Goal: Information Seeking & Learning: Learn about a topic

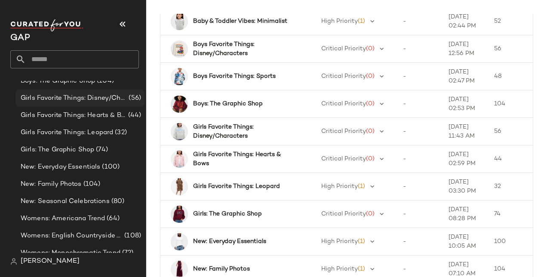
scroll to position [103, 0]
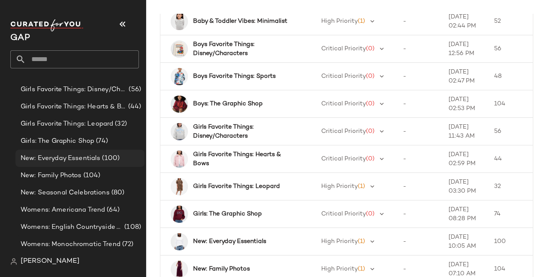
click at [64, 154] on span "New: Everyday Essentials" at bounding box center [61, 159] width 80 height 10
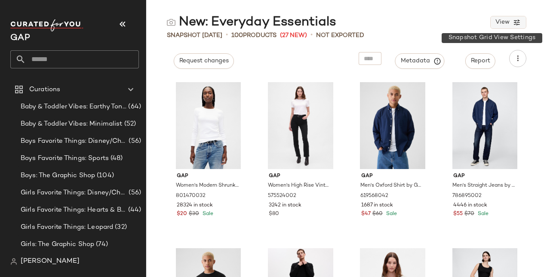
click at [517, 22] on icon "button" at bounding box center [517, 22] width 8 height 8
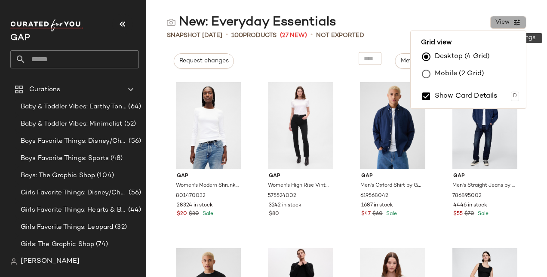
click at [517, 22] on icon "button" at bounding box center [517, 22] width 8 height 8
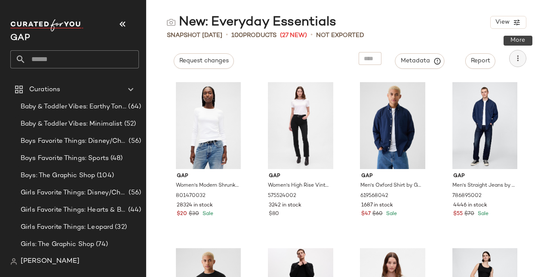
click at [522, 61] on button "button" at bounding box center [517, 58] width 17 height 17
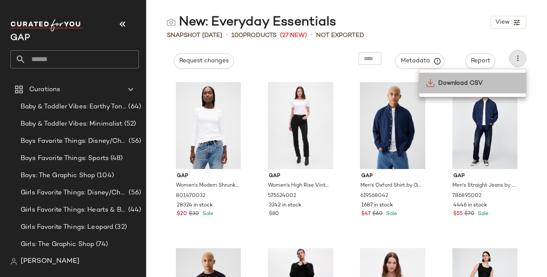
click at [492, 86] on span "Download CSV" at bounding box center [478, 83] width 81 height 9
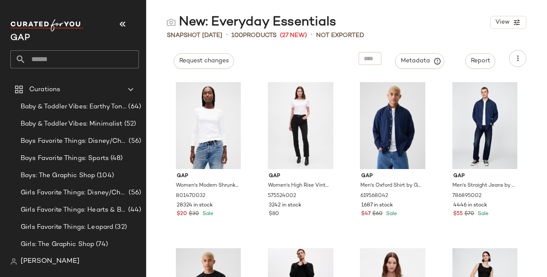
click at [476, 19] on div "New: Everyday Essentials View" at bounding box center [346, 22] width 401 height 17
click at [396, 27] on div "New: Everyday Essentials View" at bounding box center [346, 22] width 401 height 17
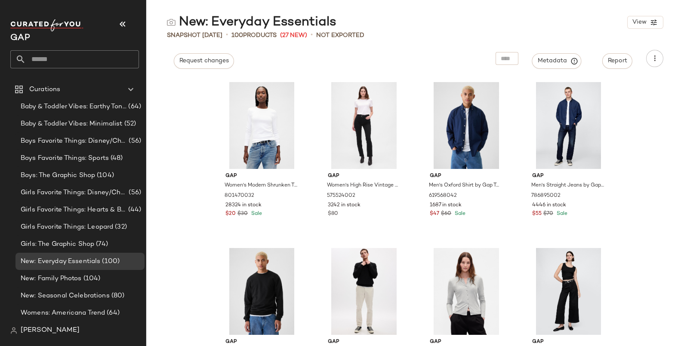
drag, startPoint x: 534, startPoint y: 4, endPoint x: 419, endPoint y: 32, distance: 117.8
click at [419, 32] on div "Snapshot [DATE] • 100 Products (27 New) • Not Exported" at bounding box center [415, 35] width 538 height 9
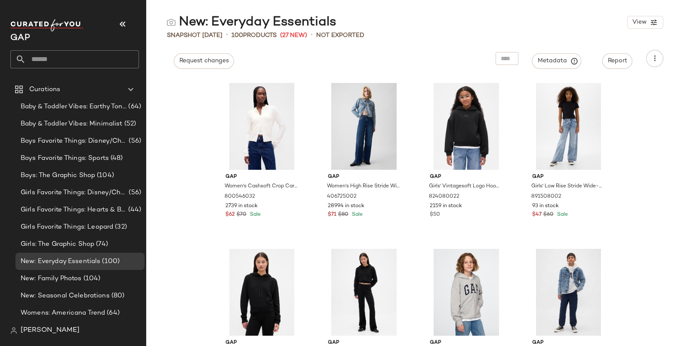
scroll to position [510, 0]
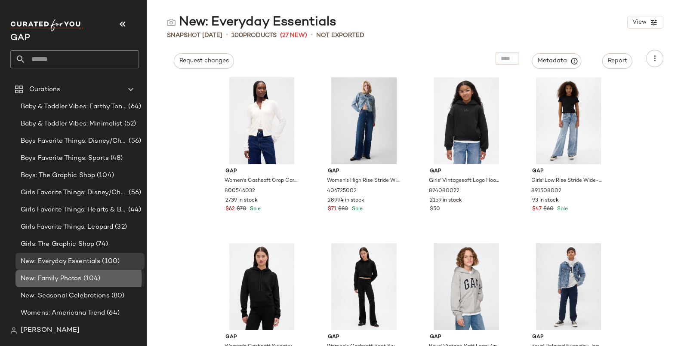
click at [80, 277] on span "New: Family Photos" at bounding box center [51, 279] width 61 height 10
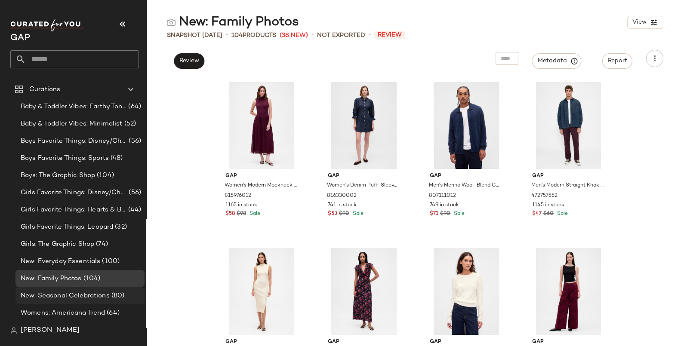
click at [68, 277] on span "New: Seasonal Celebrations" at bounding box center [65, 296] width 89 height 10
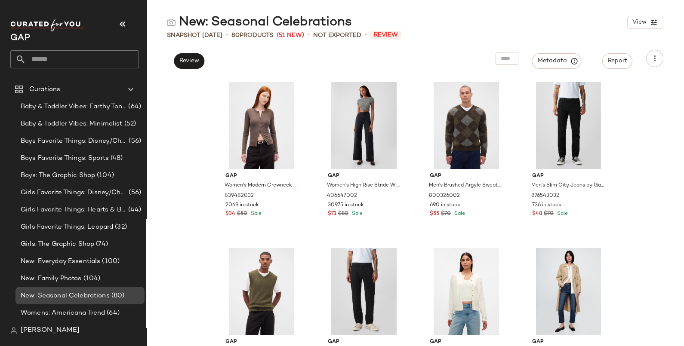
scroll to position [34, 0]
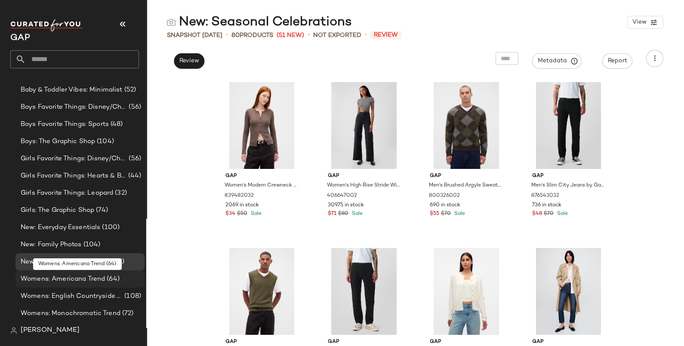
click at [72, 277] on span "Womens: Americana Trend" at bounding box center [63, 279] width 84 height 10
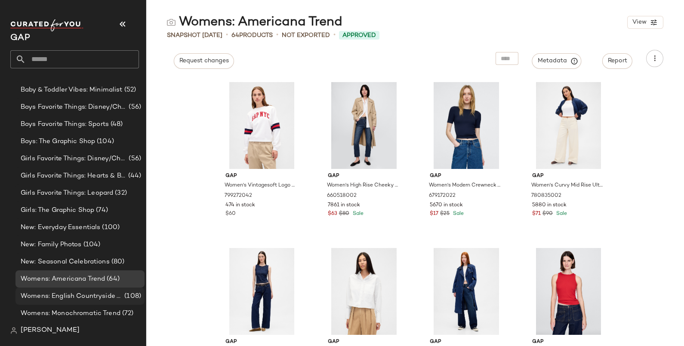
click at [75, 277] on span "Womens: English Countryside Trend" at bounding box center [72, 297] width 102 height 10
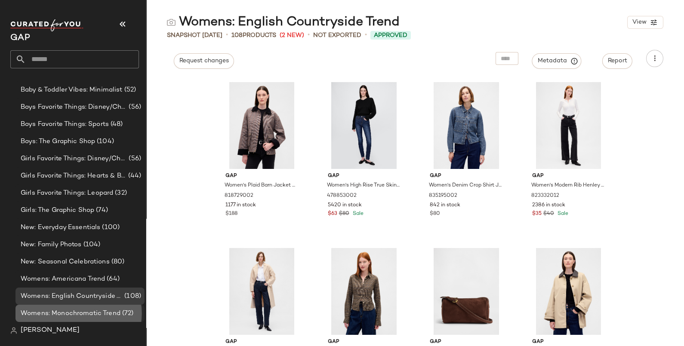
click at [90, 277] on span "Womens: Monochromatic Trend" at bounding box center [71, 314] width 100 height 10
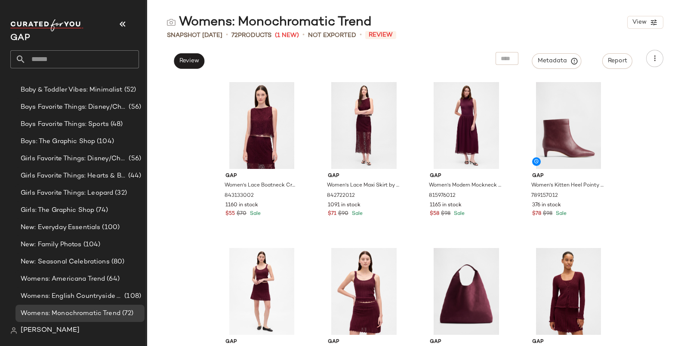
click at [547, 176] on div "Gap Women's Lace Boatneck Crop Shell Top by Gap Tuscan Red Size M 843133002 116…" at bounding box center [415, 211] width 538 height 269
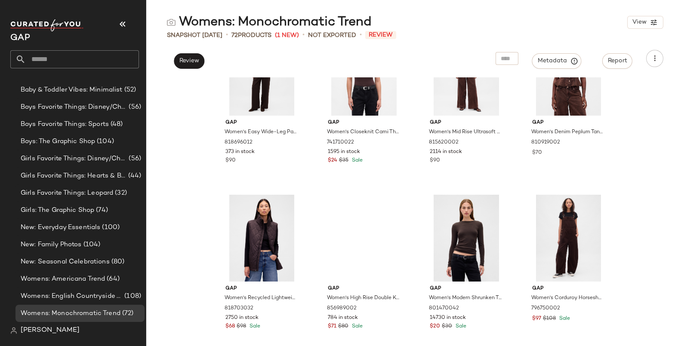
scroll to position [1619, 0]
